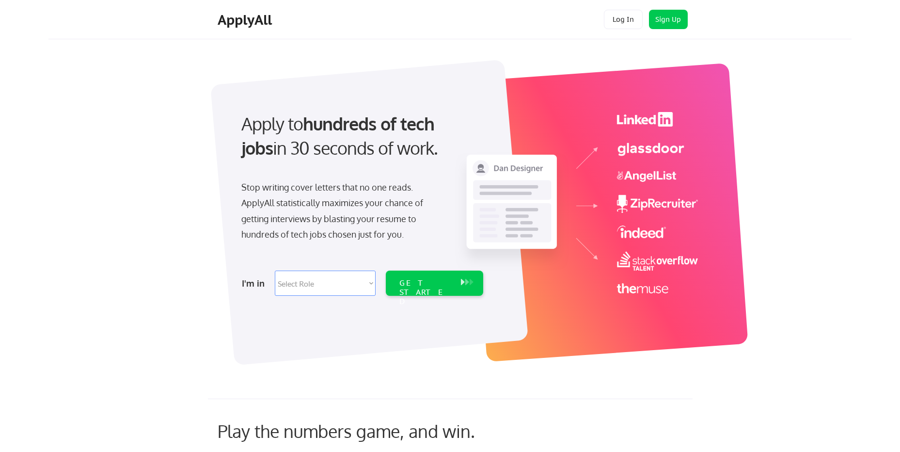
click at [353, 292] on select "Select Role Software Engineering Product Management Customer Success Sales UI/U…" at bounding box center [325, 283] width 101 height 25
select select ""tech_finance_biz_ops_cos""
click at [275, 271] on select "Select Role Software Engineering Product Management Customer Success Sales UI/U…" at bounding box center [325, 283] width 101 height 25
select select ""tech_finance_biz_ops_cos""
click at [451, 278] on div "GET STARTED" at bounding box center [426, 283] width 62 height 25
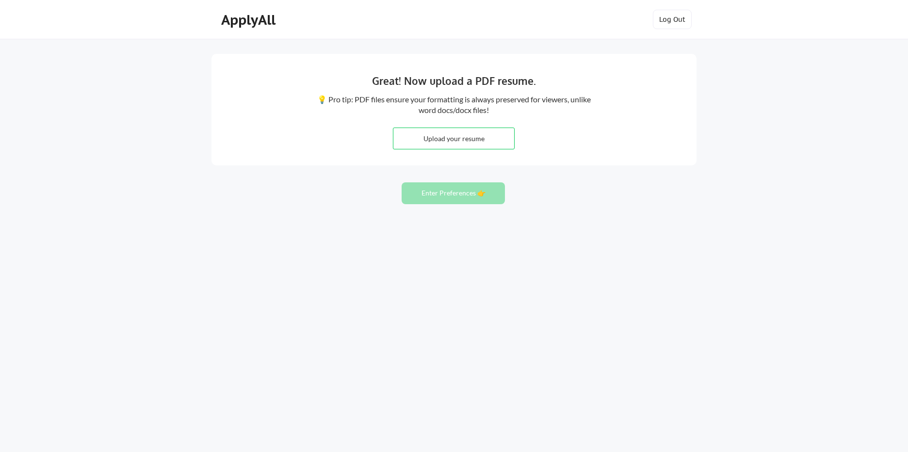
click at [465, 137] on input "file" at bounding box center [453, 138] width 121 height 21
type input "C:\fakepath\Ah-Hashim-CV.pdf"
click at [453, 197] on button "Enter Preferences 👉" at bounding box center [452, 193] width 103 height 22
